Goal: Find specific page/section: Find specific page/section

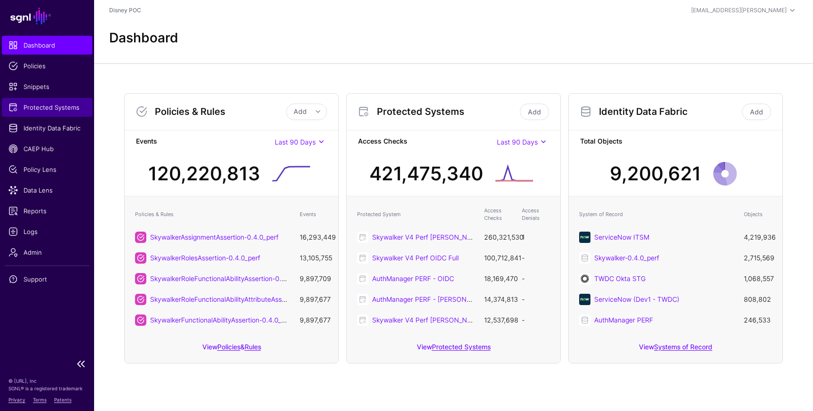
click at [47, 108] on span "Protected Systems" at bounding box center [46, 107] width 77 height 9
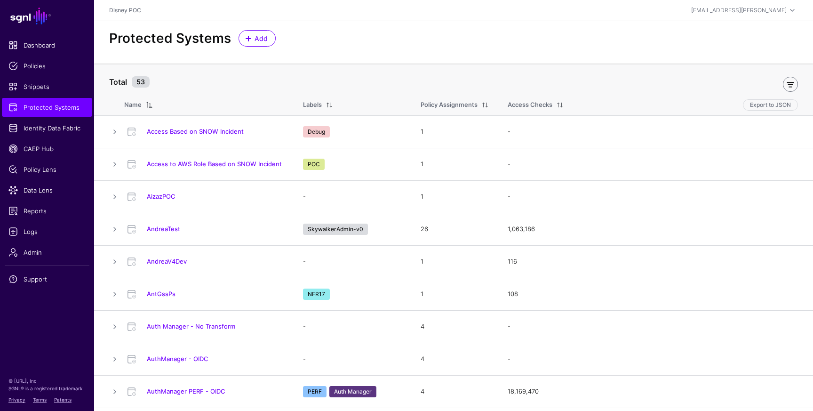
click at [786, 86] on link at bounding box center [790, 84] width 15 height 15
click at [236, 82] on span "Exclude Labels" at bounding box center [221, 82] width 44 height 8
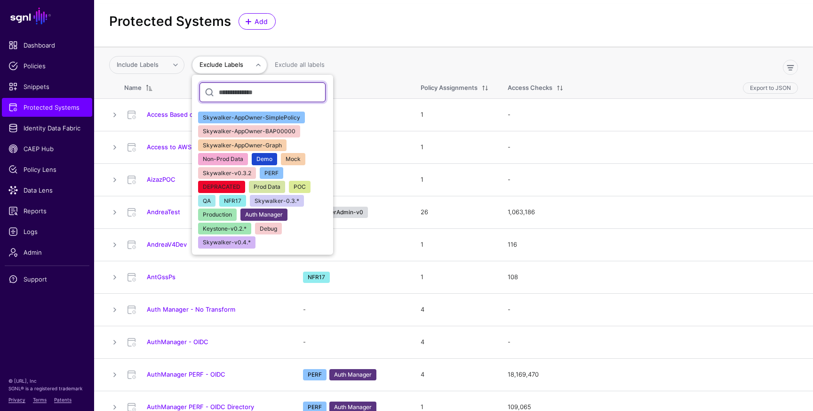
scroll to position [24, 0]
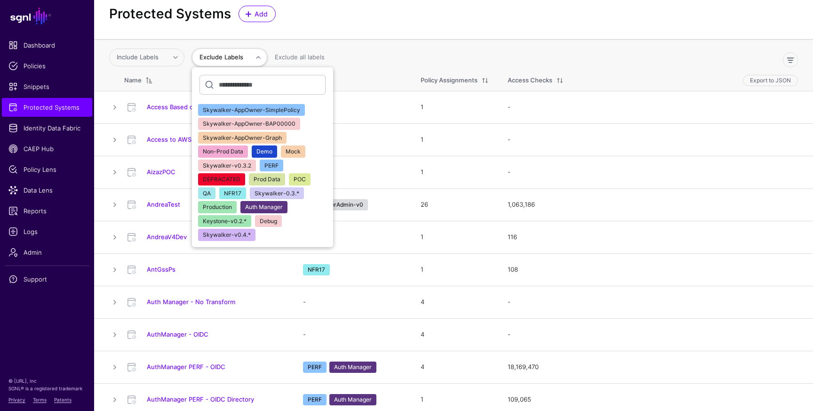
click at [236, 193] on span "NFR17" at bounding box center [232, 193] width 17 height 7
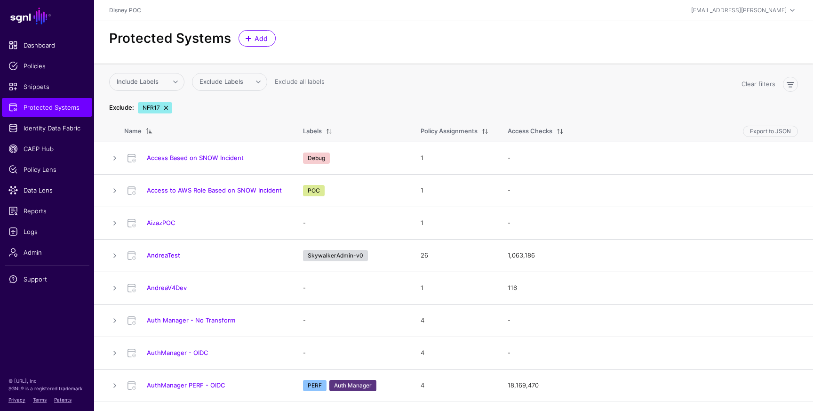
click at [167, 108] on link at bounding box center [166, 108] width 8 height 8
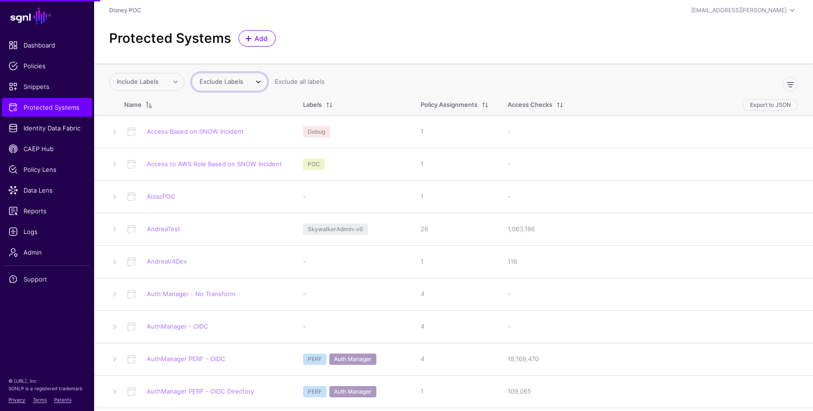
click at [240, 85] on span "Exclude Labels" at bounding box center [221, 82] width 44 height 8
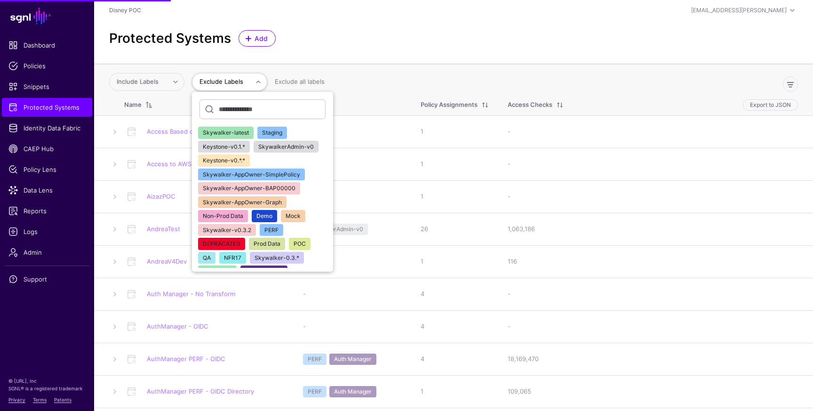
click at [240, 85] on span "Exclude Labels" at bounding box center [221, 82] width 44 height 8
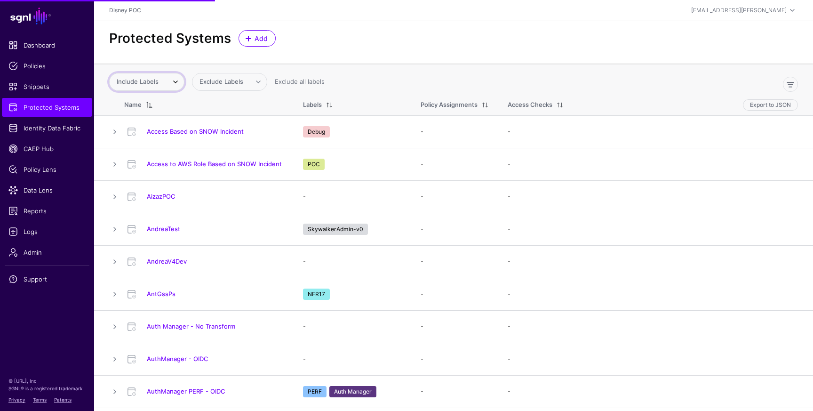
click at [159, 86] on span "Include Labels" at bounding box center [141, 81] width 48 height 9
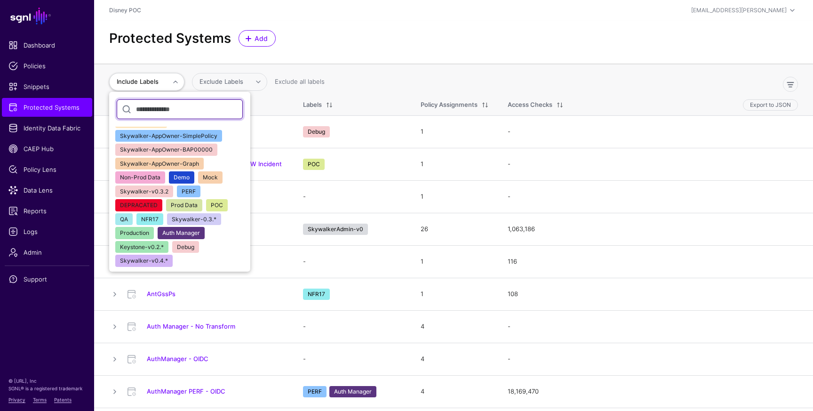
scroll to position [40, 0]
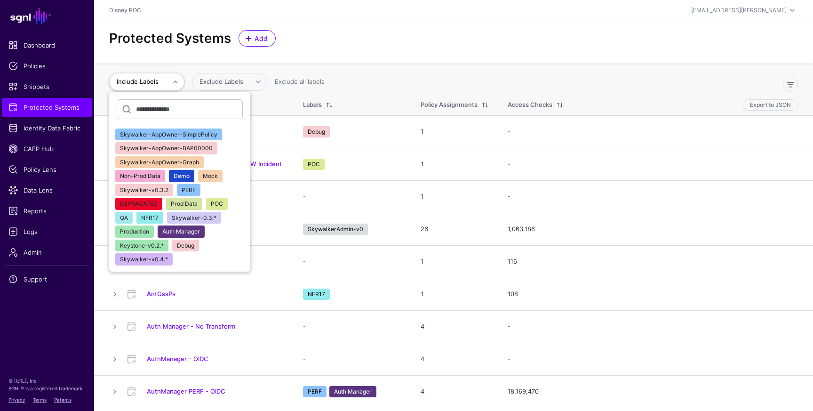
click at [150, 217] on span "NFR17" at bounding box center [149, 217] width 17 height 7
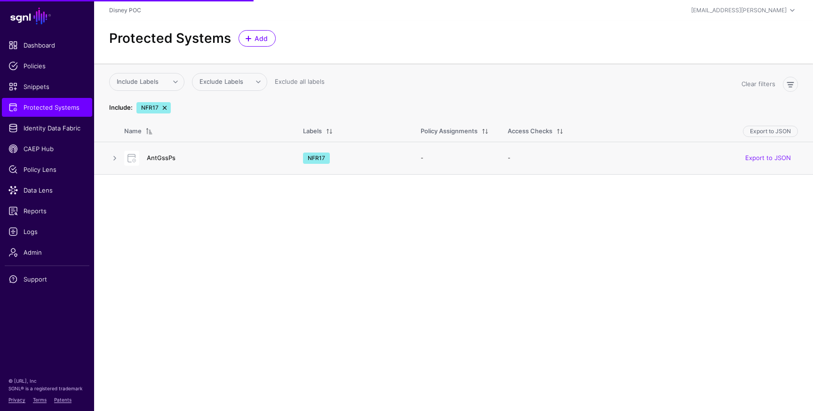
click at [166, 161] on link "AntGssPs" at bounding box center [161, 158] width 29 height 8
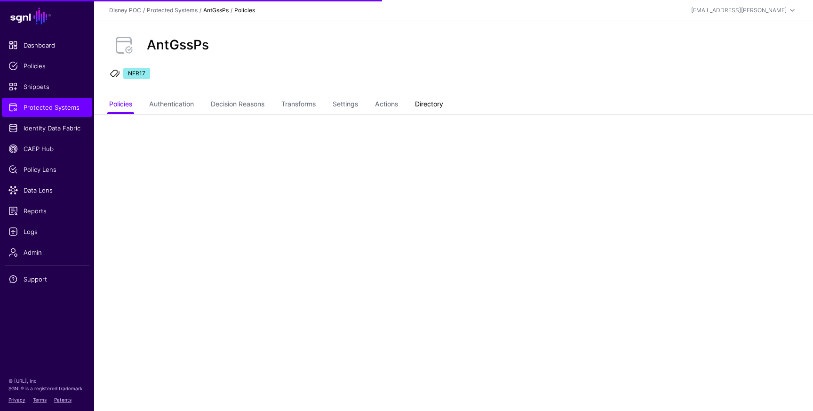
click at [428, 97] on link "Directory" at bounding box center [429, 105] width 28 height 18
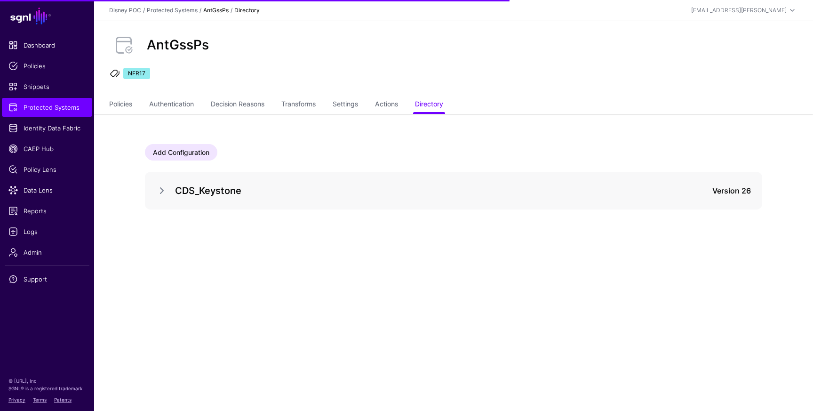
click at [152, 194] on div "CDS_Keystone Version 26" at bounding box center [453, 191] width 617 height 38
click at [162, 191] on link at bounding box center [161, 190] width 11 height 11
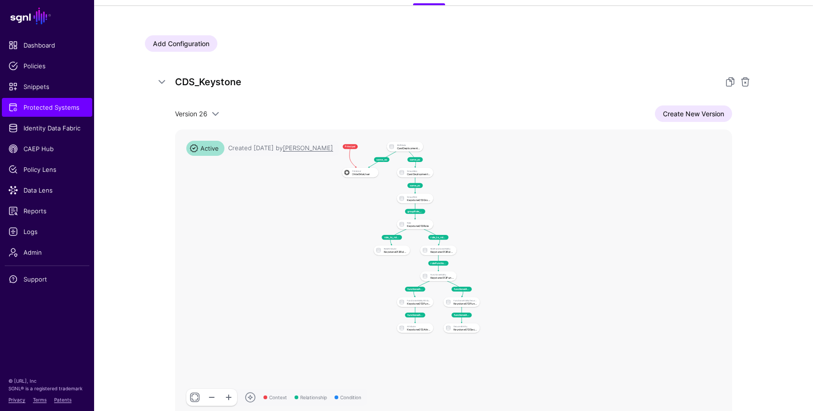
scroll to position [111, 0]
